Goal: Task Accomplishment & Management: Use online tool/utility

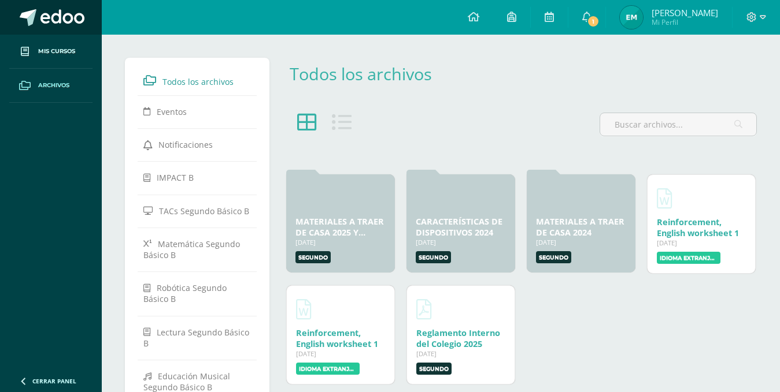
click at [34, 16] on span at bounding box center [28, 17] width 17 height 17
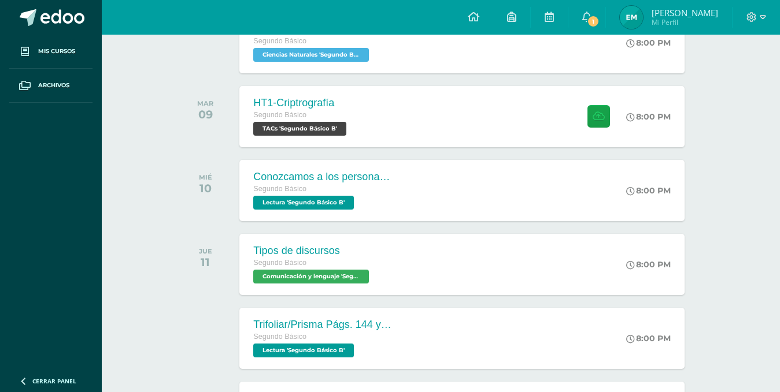
scroll to position [582, 0]
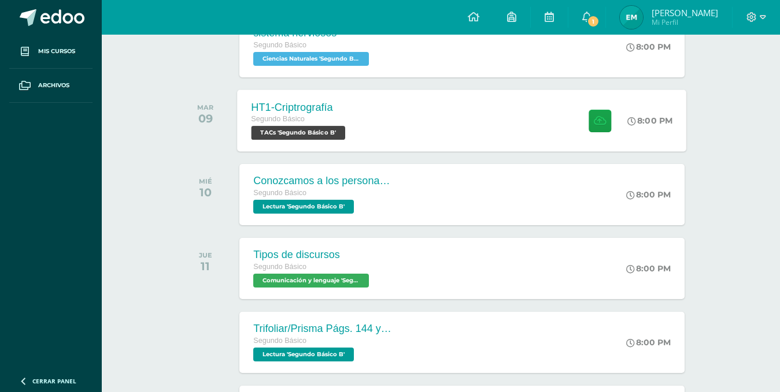
click at [525, 132] on div "HT1-Criptrografía Segundo Básico TACs 'Segundo Básico B' 8:00 PM HT1-Criptrogra…" at bounding box center [462, 121] width 449 height 62
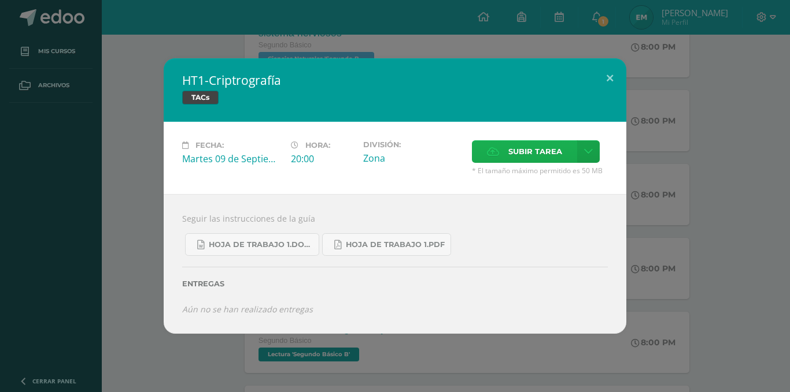
click at [522, 156] on span "Subir tarea" at bounding box center [535, 151] width 54 height 21
click at [0, 0] on input "Subir tarea" at bounding box center [0, 0] width 0 height 0
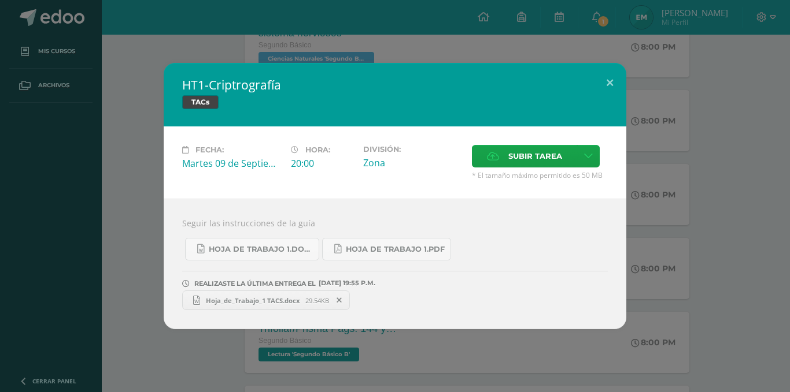
click at [264, 299] on span "Hoja_de_Trabajo_1 TACS.docx" at bounding box center [252, 301] width 105 height 9
click at [617, 76] on button at bounding box center [609, 82] width 33 height 39
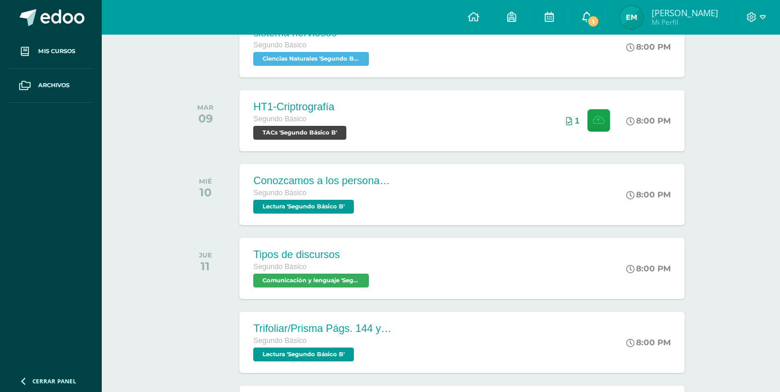
click at [599, 21] on span "1" at bounding box center [593, 21] width 13 height 13
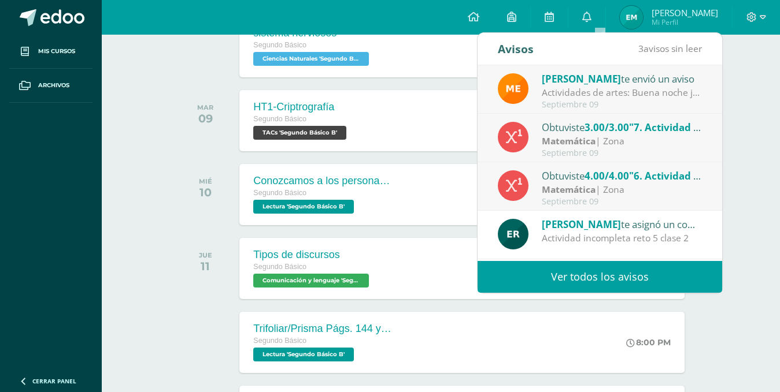
click at [611, 221] on div "Eligia Romero te asignó un comentario en 'Reto 5 Clase 1 y 2' para 'IMPACT'" at bounding box center [622, 224] width 161 height 15
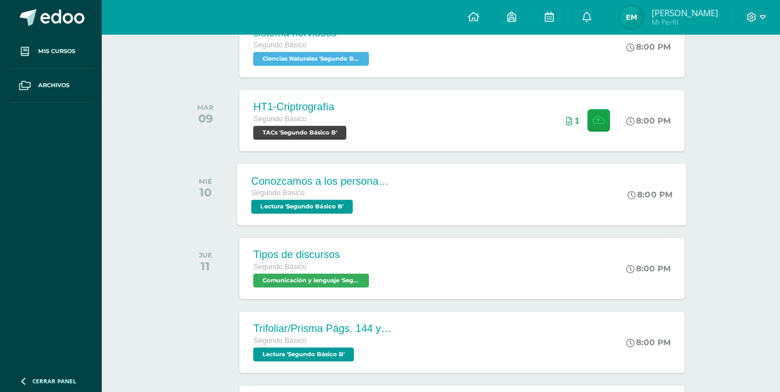
click at [442, 200] on div "Conozcamos a los personajes/Prisma Págs. 138 y 139 Segundo Básico Lectura 'Segu…" at bounding box center [462, 195] width 449 height 62
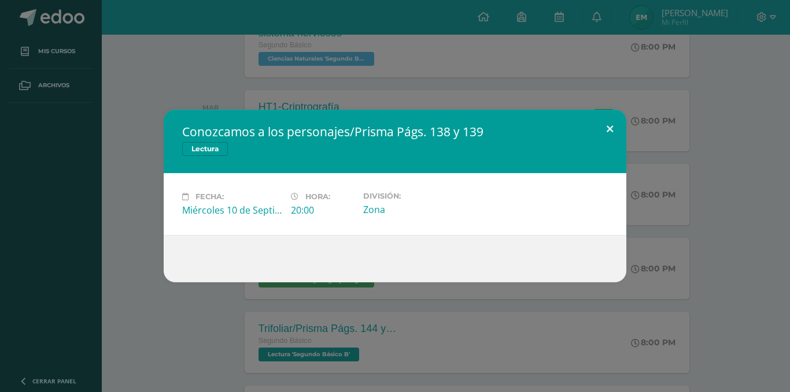
click at [606, 134] on button at bounding box center [609, 129] width 33 height 39
